Goal: Task Accomplishment & Management: Use online tool/utility

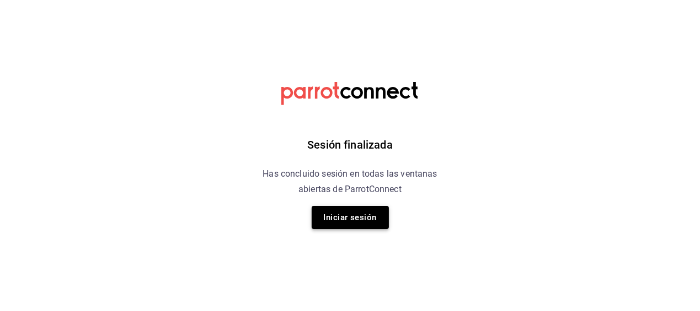
click at [336, 219] on button "Iniciar sesión" at bounding box center [349, 217] width 77 height 23
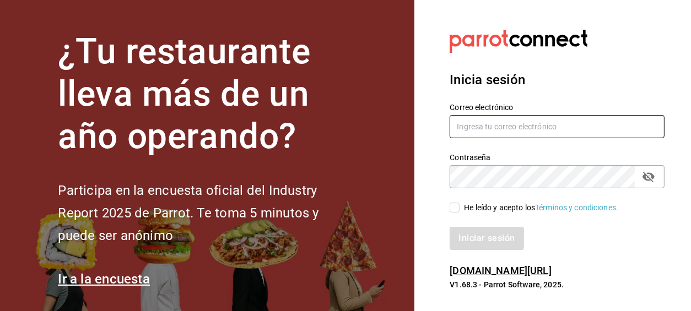
type input "[EMAIL_ADDRESS][DOMAIN_NAME]"
click at [454, 208] on input "He leído y acepto los Términos y condiciones." at bounding box center [455, 208] width 10 height 10
checkbox input "true"
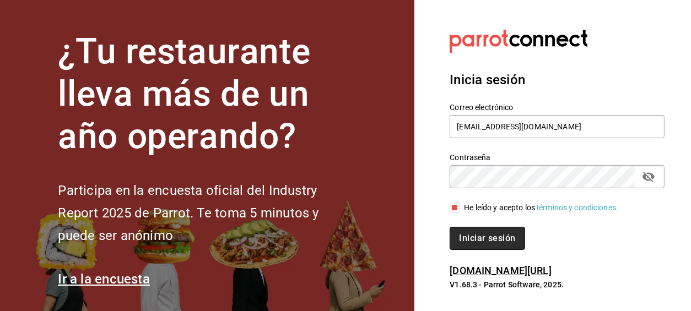
click at [470, 236] on button "Iniciar sesión" at bounding box center [487, 238] width 75 height 23
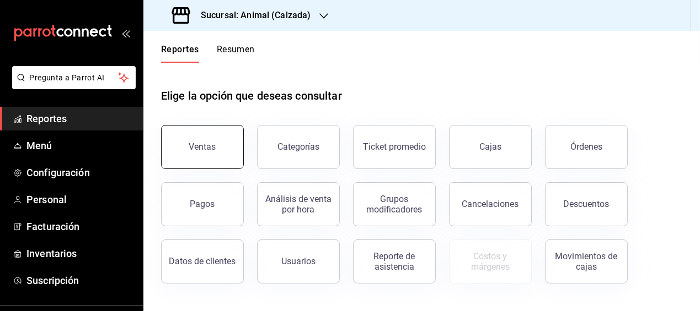
click at [228, 151] on button "Ventas" at bounding box center [202, 147] width 83 height 44
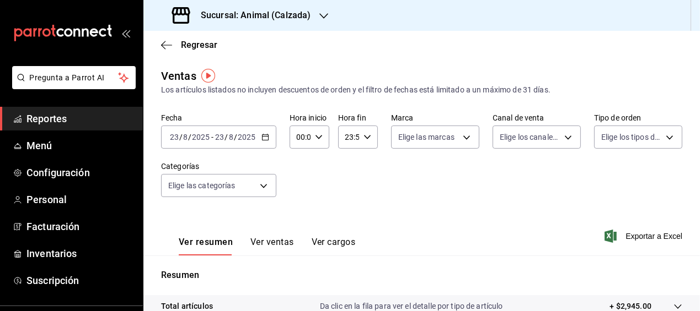
click at [265, 140] on icon "button" at bounding box center [265, 137] width 8 height 8
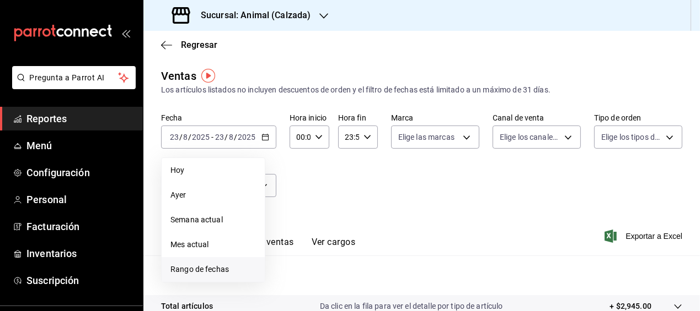
click at [209, 267] on span "Rango de fechas" at bounding box center [212, 270] width 85 height 12
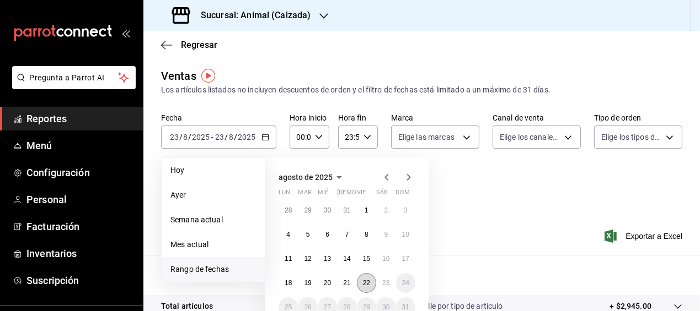
click at [363, 286] on abbr "22" at bounding box center [366, 283] width 7 height 8
click at [383, 286] on abbr "23" at bounding box center [385, 283] width 7 height 8
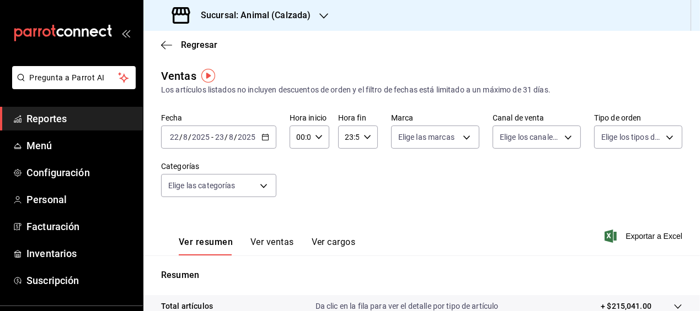
click at [315, 136] on \(Stroke\) "button" at bounding box center [318, 137] width 7 height 4
click at [298, 194] on span "05" at bounding box center [298, 190] width 2 height 9
type input "05:00"
click at [318, 164] on span "00" at bounding box center [317, 165] width 2 height 9
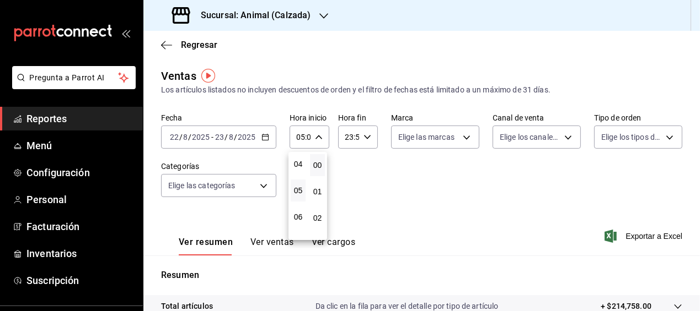
click at [362, 136] on div at bounding box center [350, 155] width 700 height 311
click at [363, 136] on icon "button" at bounding box center [367, 137] width 8 height 8
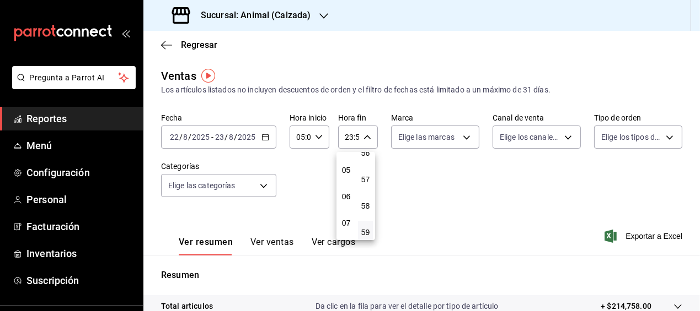
scroll to position [127, 0]
click at [347, 169] on span "05" at bounding box center [346, 170] width 2 height 9
click at [366, 168] on span "00" at bounding box center [365, 165] width 2 height 9
type input "05:00"
click at [464, 211] on div at bounding box center [350, 155] width 700 height 311
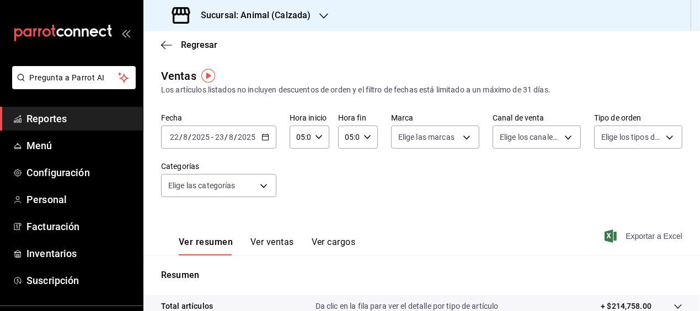
click at [627, 235] on span "Exportar a Excel" at bounding box center [644, 236] width 76 height 13
click at [179, 46] on span "Regresar" at bounding box center [189, 45] width 56 height 10
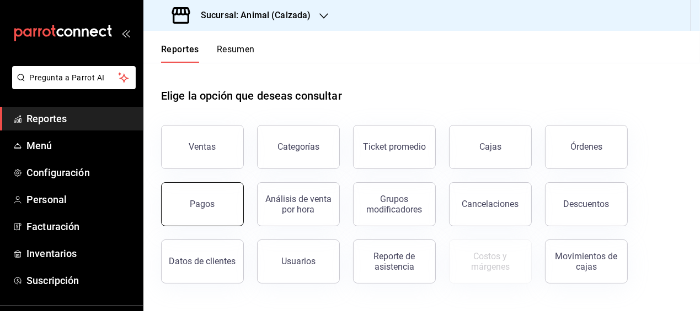
click at [217, 203] on button "Pagos" at bounding box center [202, 204] width 83 height 44
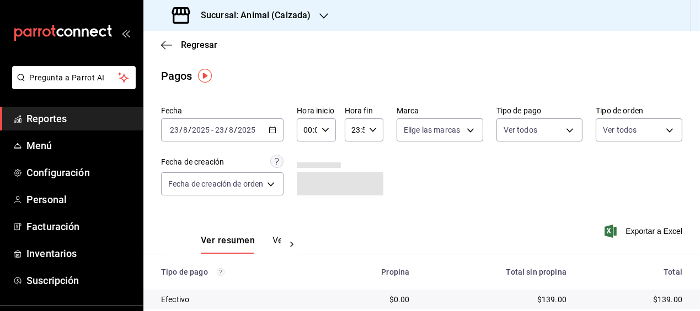
click at [273, 128] on icon "button" at bounding box center [272, 130] width 8 height 8
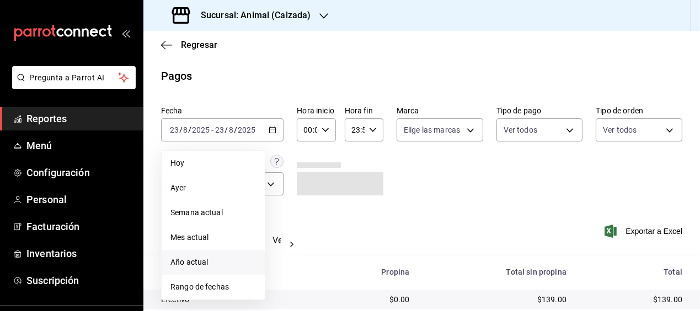
scroll to position [85, 0]
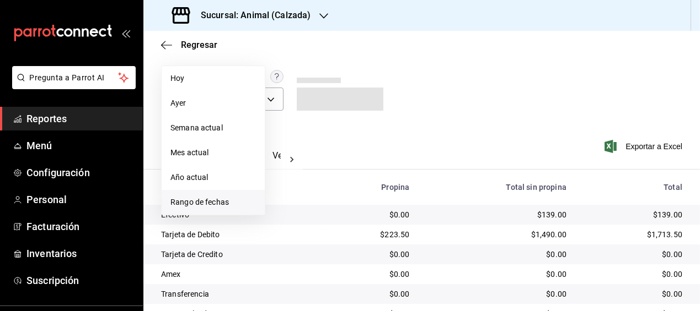
click at [219, 200] on span "Rango de fechas" at bounding box center [212, 203] width 85 height 12
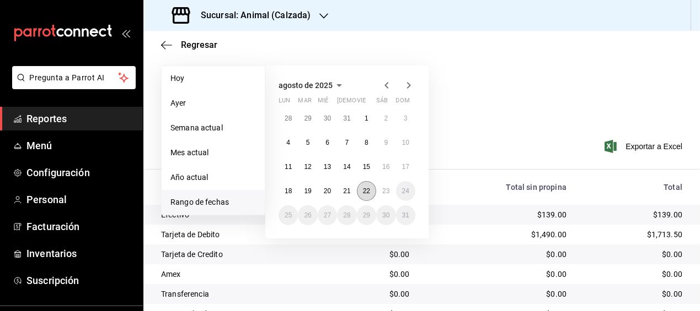
click at [360, 191] on button "22" at bounding box center [366, 191] width 19 height 20
click at [382, 193] on abbr "23" at bounding box center [385, 191] width 7 height 8
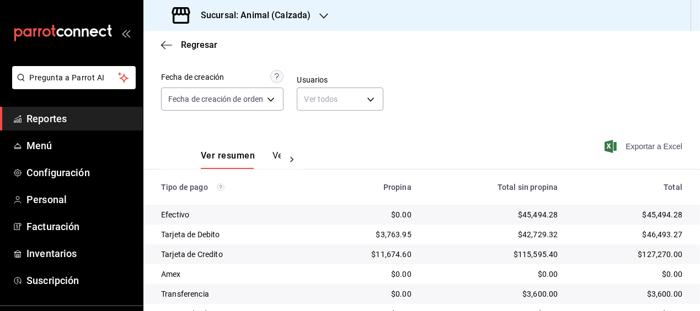
click at [635, 144] on span "Exportar a Excel" at bounding box center [644, 146] width 76 height 13
click at [186, 44] on span "Regresar" at bounding box center [199, 45] width 36 height 10
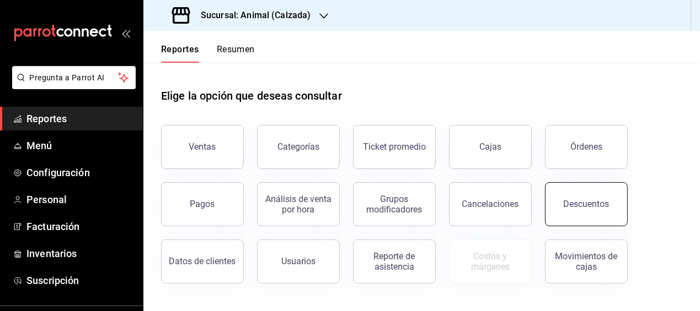
click at [575, 201] on div "Descuentos" at bounding box center [586, 204] width 46 height 10
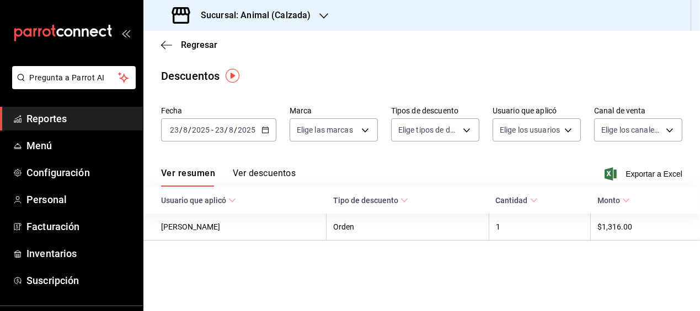
click at [263, 131] on icon "button" at bounding box center [265, 130] width 8 height 8
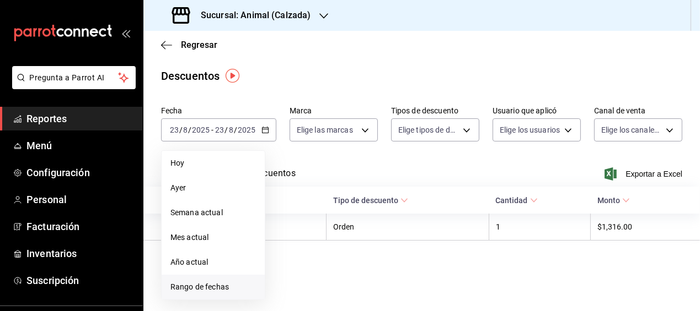
click at [192, 285] on span "Rango de fechas" at bounding box center [212, 288] width 85 height 12
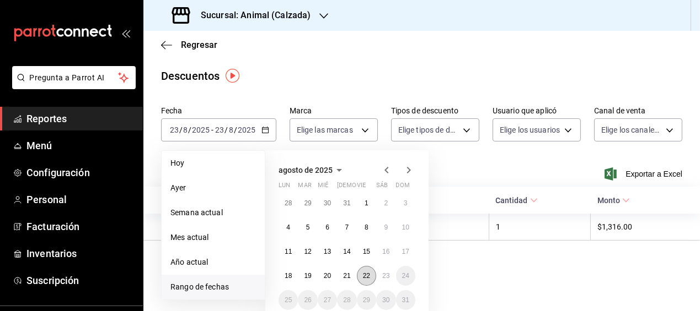
click at [365, 276] on abbr "22" at bounding box center [366, 276] width 7 height 8
click at [382, 276] on abbr "23" at bounding box center [385, 276] width 7 height 8
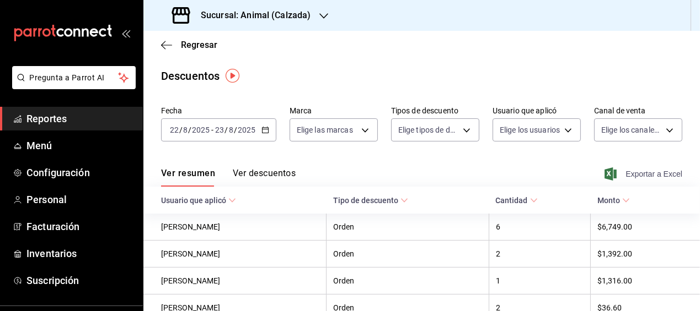
click at [636, 174] on span "Exportar a Excel" at bounding box center [644, 174] width 76 height 13
